Goal: Task Accomplishment & Management: Manage account settings

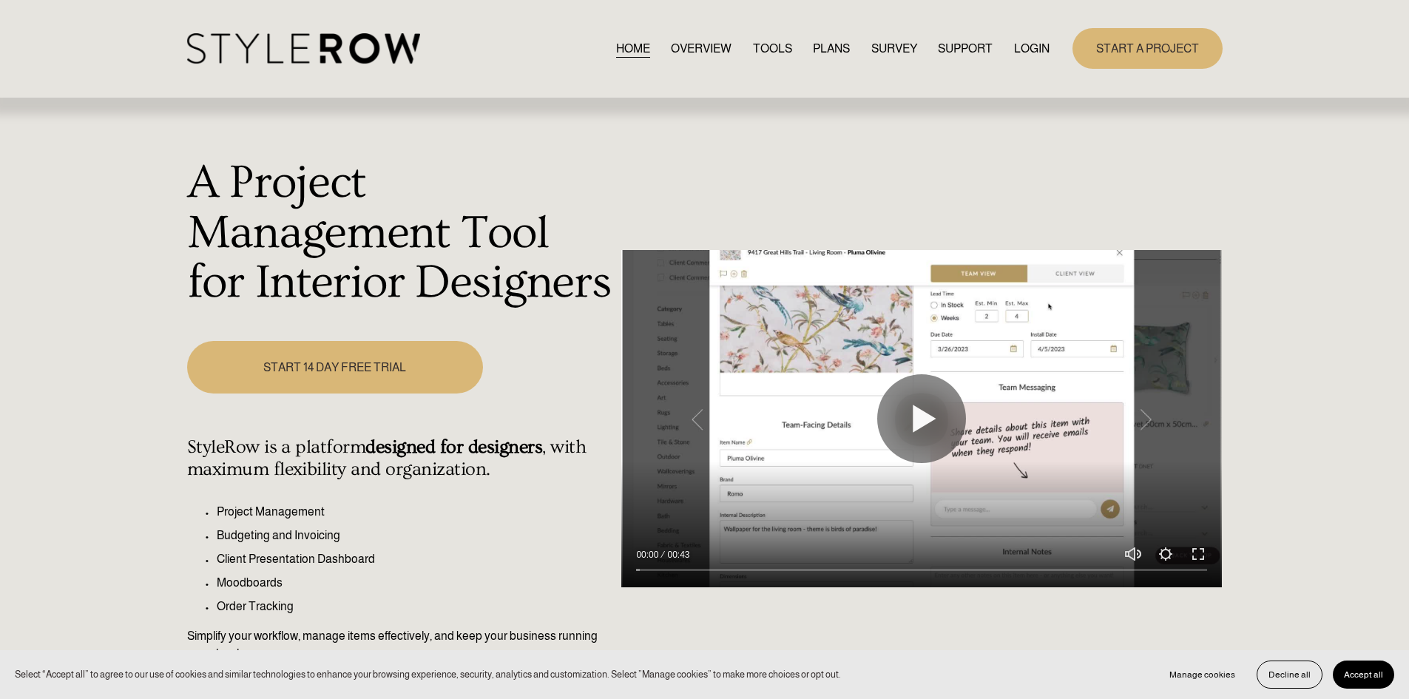
click at [1028, 40] on div "HOME OVERVIEW TOOLS PLANS SURVEY SUPPORT QUESTIONS" at bounding box center [618, 48] width 863 height 30
click at [1028, 43] on link "LOGIN" at bounding box center [1031, 48] width 35 height 20
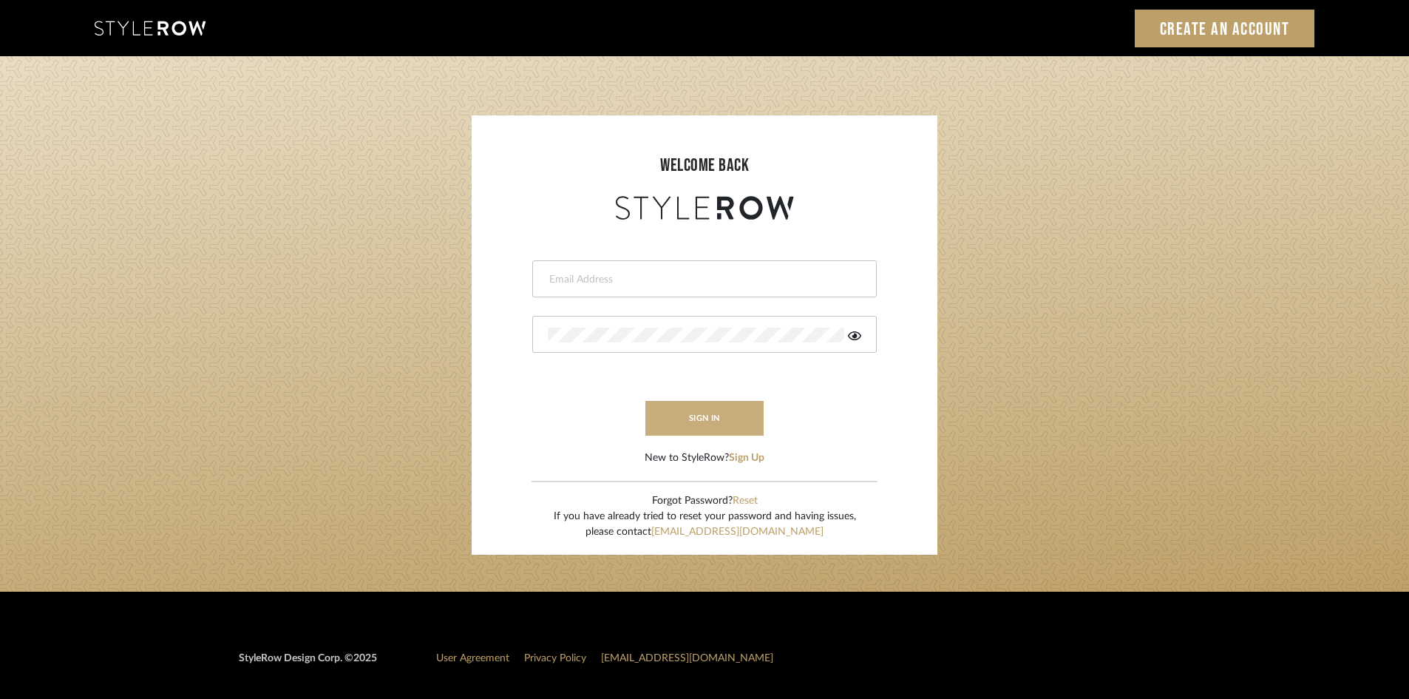
type input "carrie@tresbelleinteriors.com"
click at [686, 423] on button "sign in" at bounding box center [705, 418] width 118 height 35
